Goal: Task Accomplishment & Management: Manage account settings

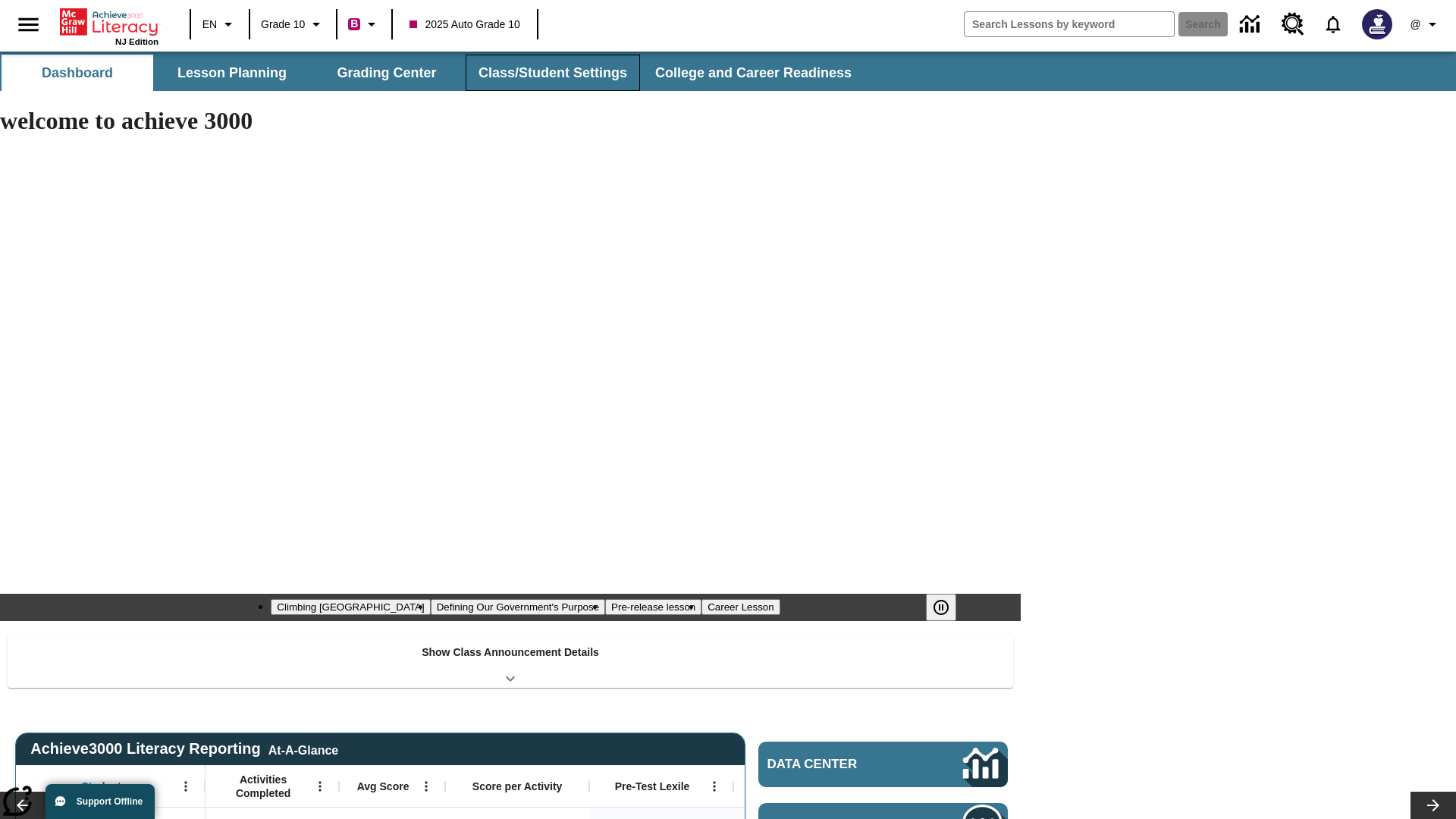
click at [550, 73] on button "Class/Student Settings" at bounding box center [552, 72] width 174 height 36
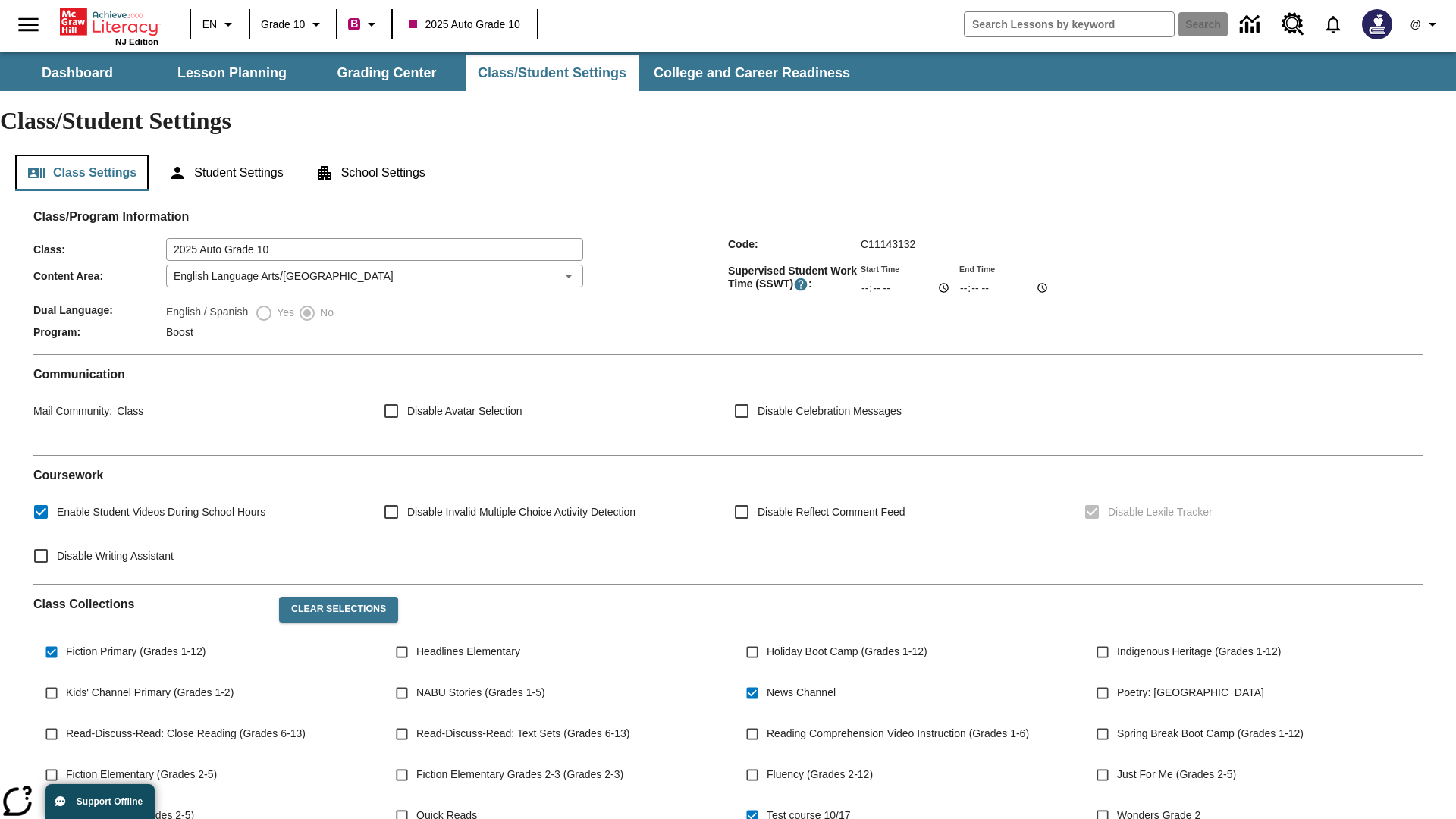
click at [82, 155] on button "Class Settings" at bounding box center [82, 172] width 133 height 36
click at [335, 597] on button "Clear Selections" at bounding box center [339, 610] width 119 height 25
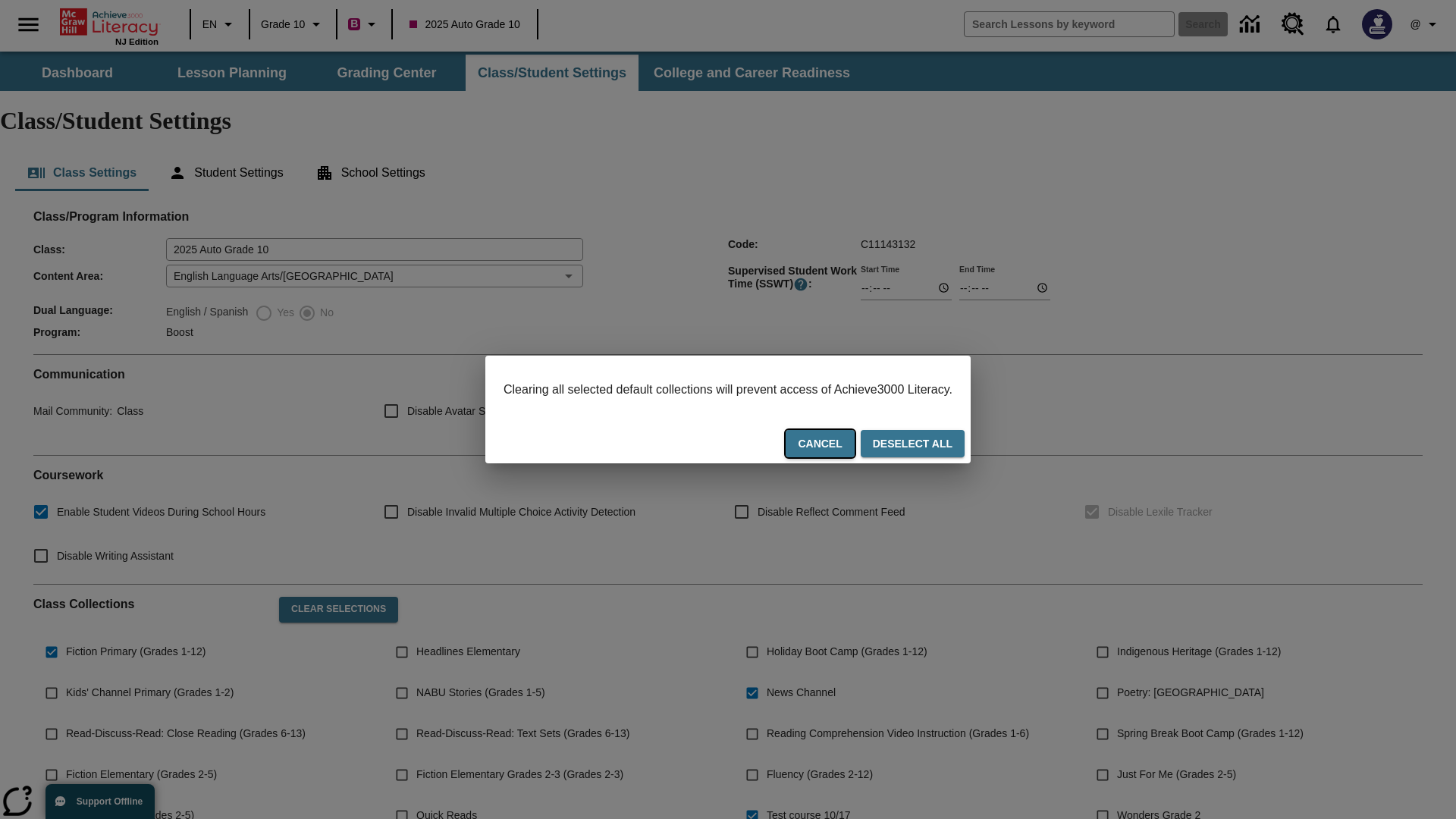
click at [838, 445] on button "Cancel" at bounding box center [819, 444] width 68 height 28
